Goal: Navigation & Orientation: Find specific page/section

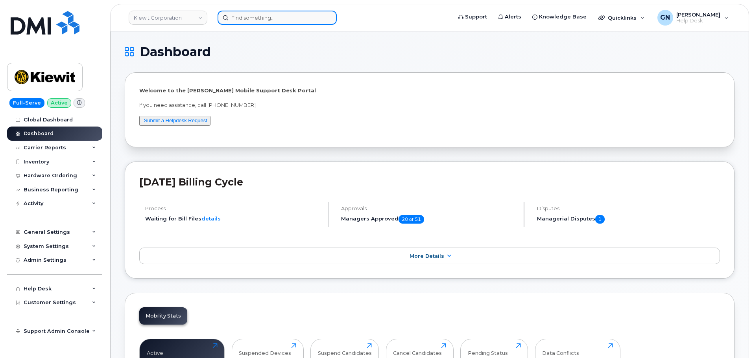
click at [259, 19] on input at bounding box center [277, 18] width 119 height 14
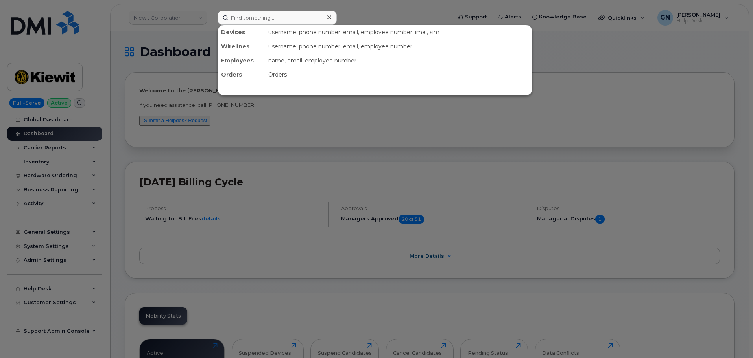
click at [302, 123] on div at bounding box center [376, 179] width 753 height 358
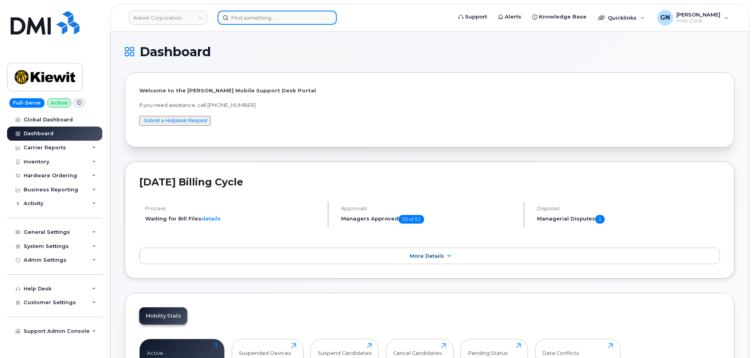
click at [242, 14] on input at bounding box center [277, 18] width 119 height 14
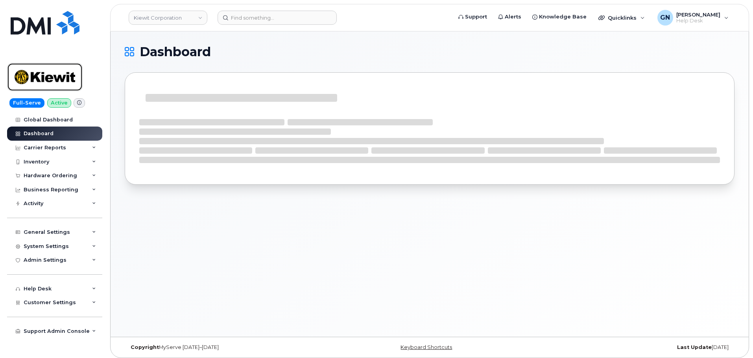
click at [51, 78] on img at bounding box center [45, 77] width 61 height 23
